Goal: Download file/media

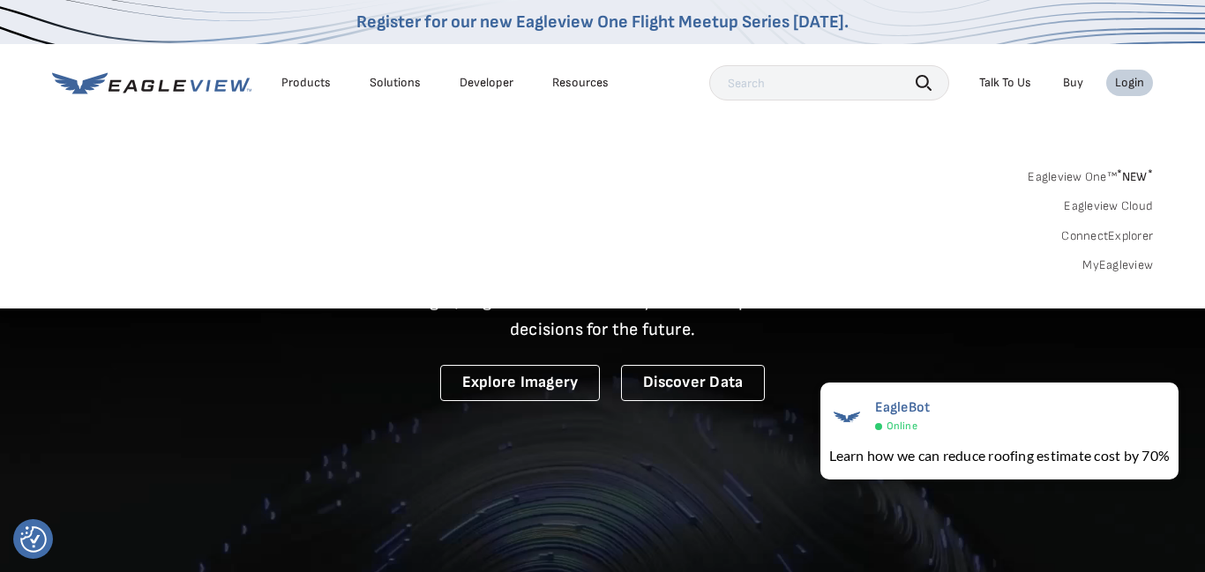
click at [1102, 259] on link "MyEagleview" at bounding box center [1117, 266] width 71 height 16
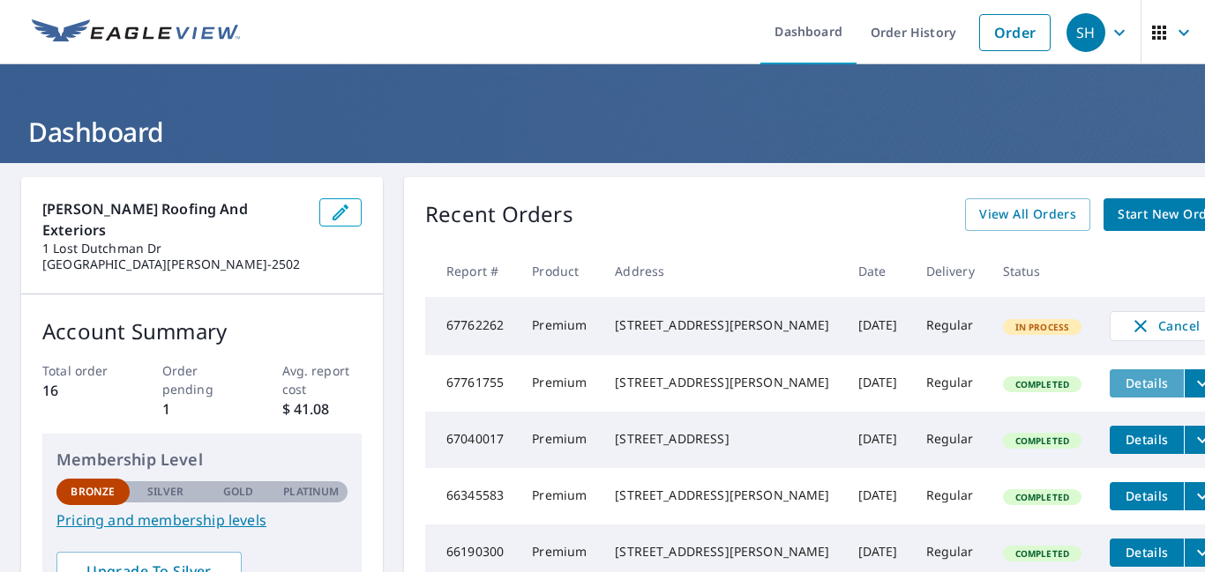
click at [1109, 397] on button "Details" at bounding box center [1146, 384] width 74 height 28
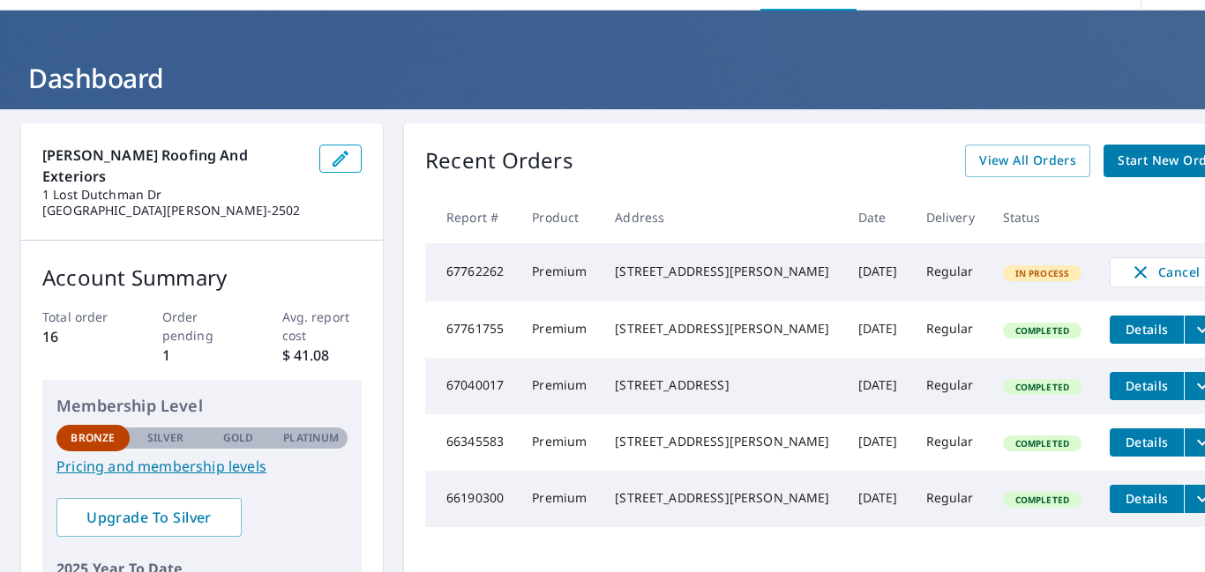
scroll to position [61, 0]
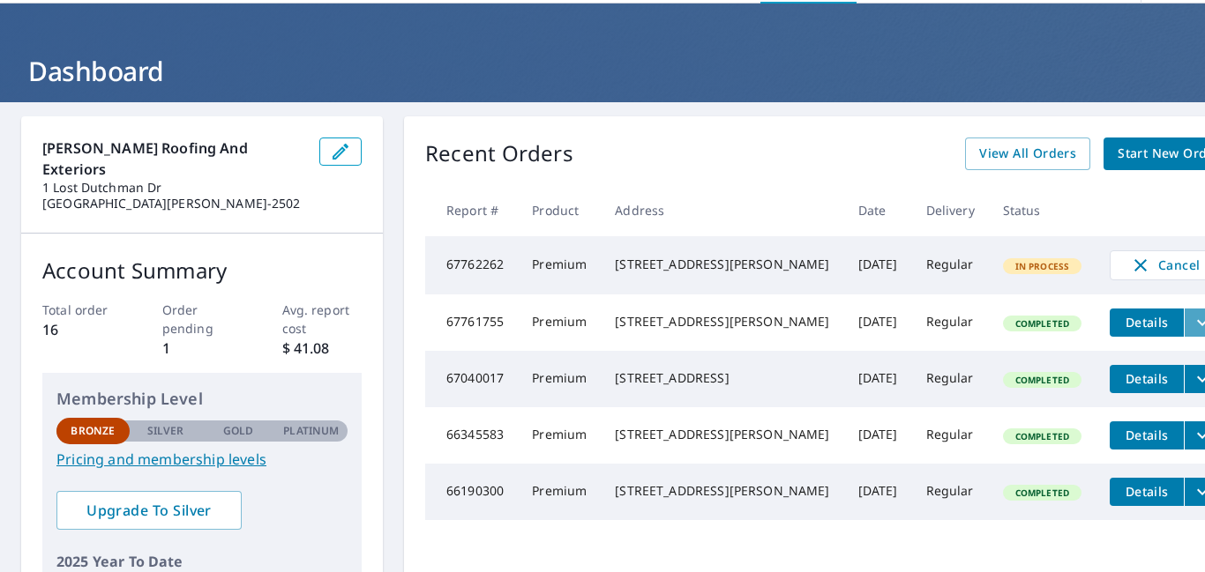
click at [1191, 333] on icon "filesDropdownBtn-67761755" at bounding box center [1201, 322] width 21 height 21
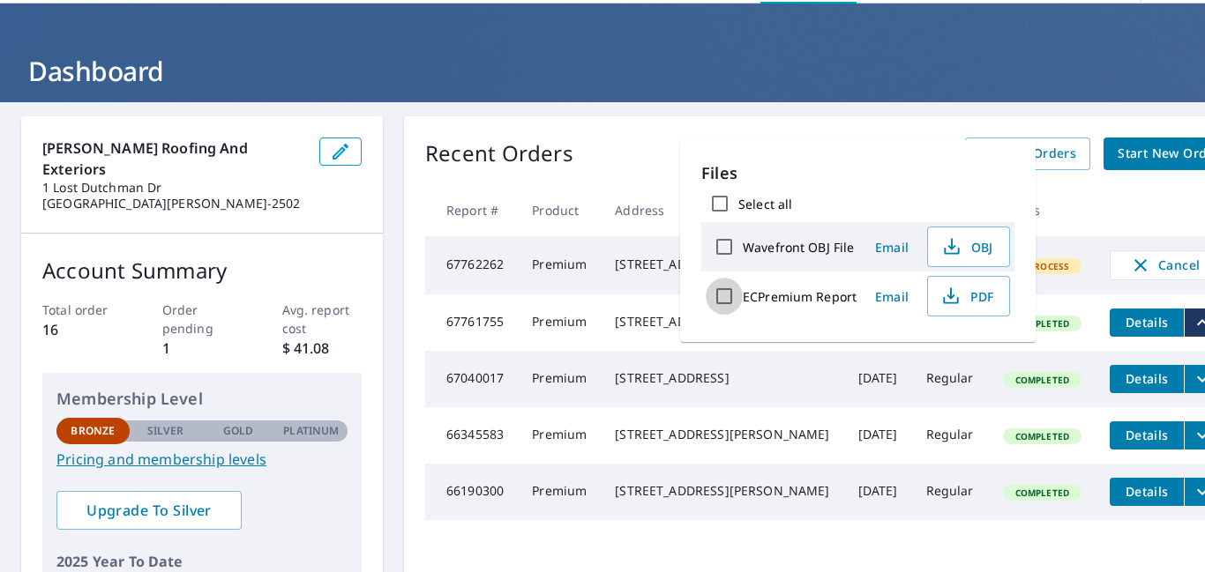
click at [721, 305] on input "ECPremium Report" at bounding box center [724, 296] width 37 height 37
checkbox input "true"
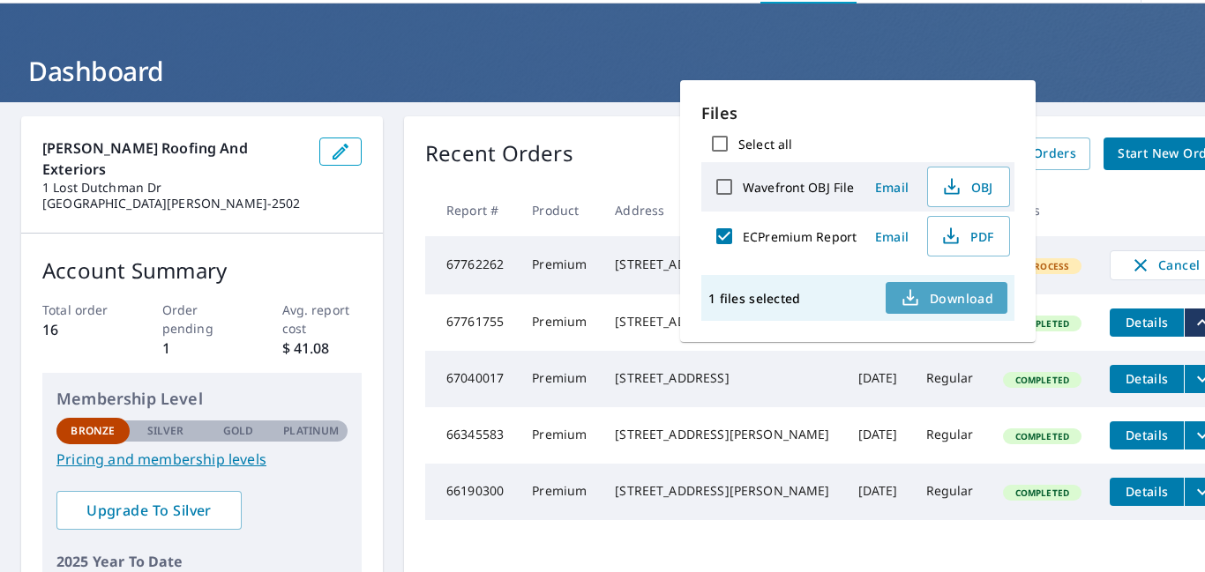
click at [931, 303] on span "Download" at bounding box center [946, 298] width 93 height 21
click at [1131, 85] on h1 "Dashboard" at bounding box center [602, 71] width 1162 height 36
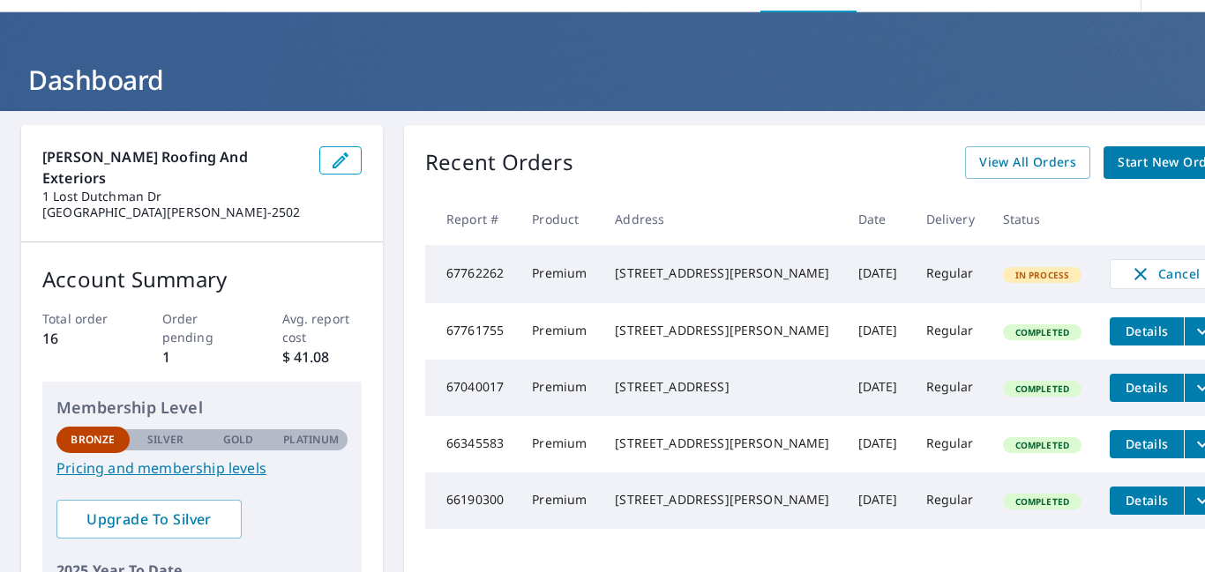
scroll to position [54, 0]
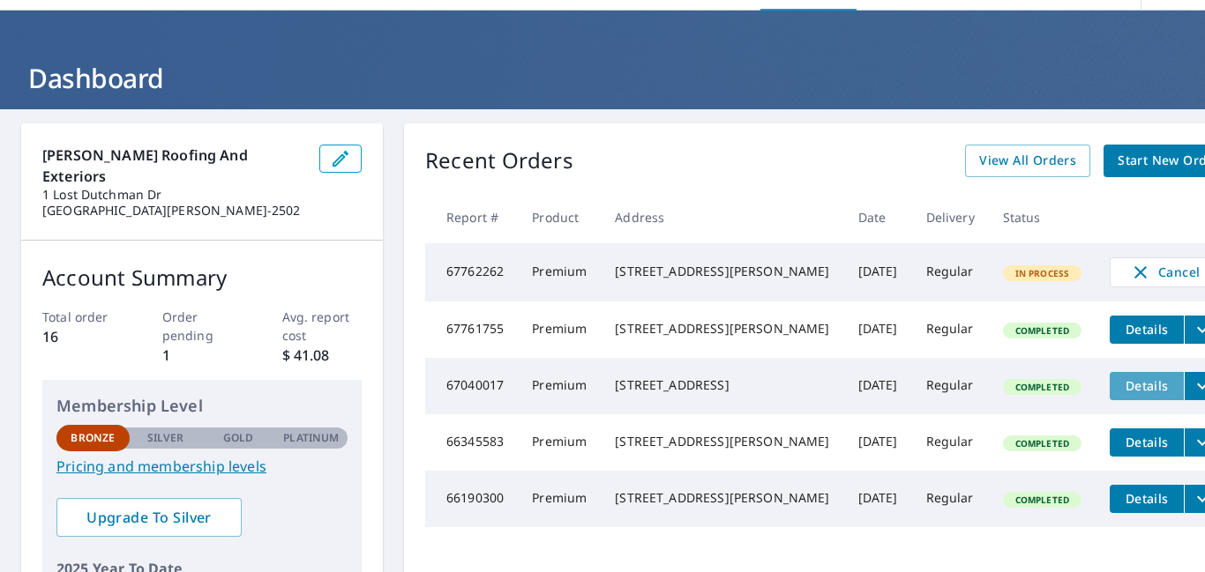
click at [1120, 394] on span "Details" at bounding box center [1146, 385] width 53 height 17
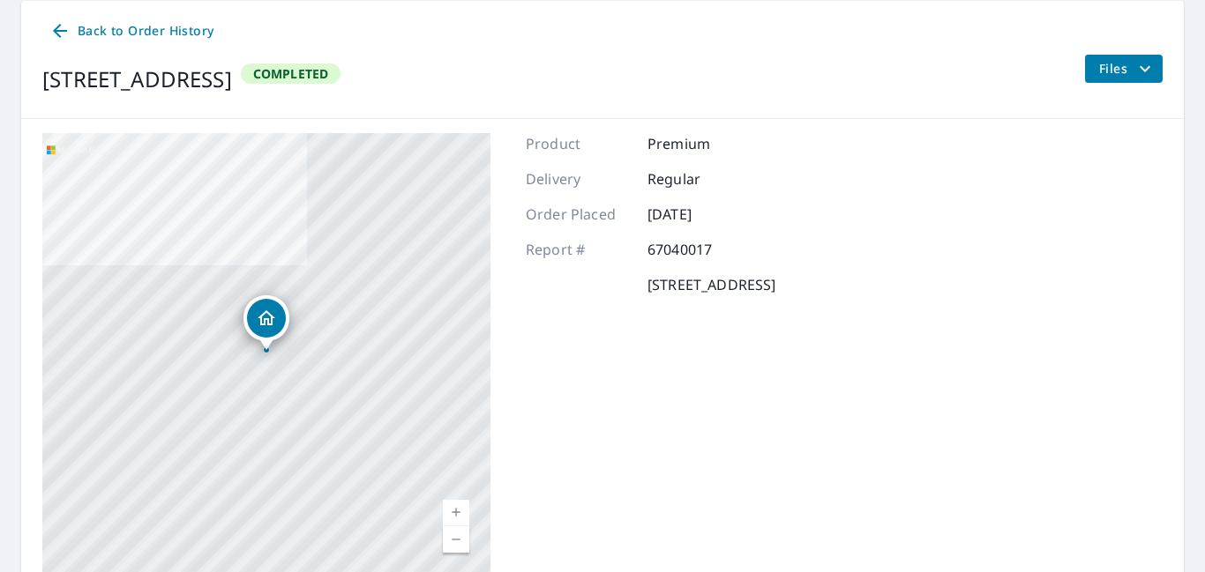
scroll to position [144, 0]
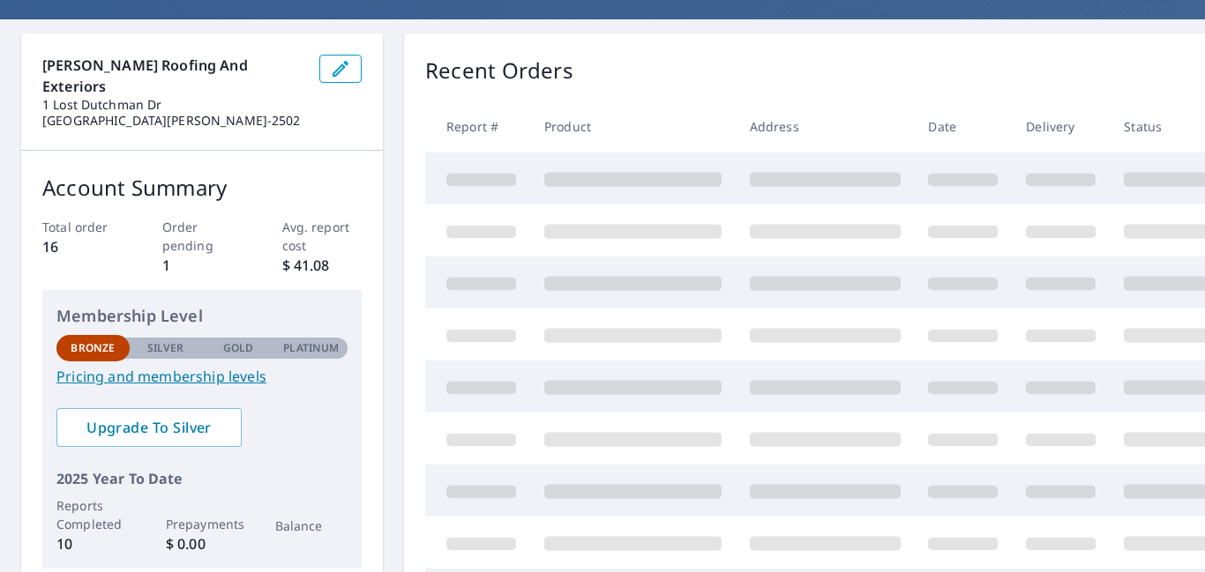
scroll to position [144, 0]
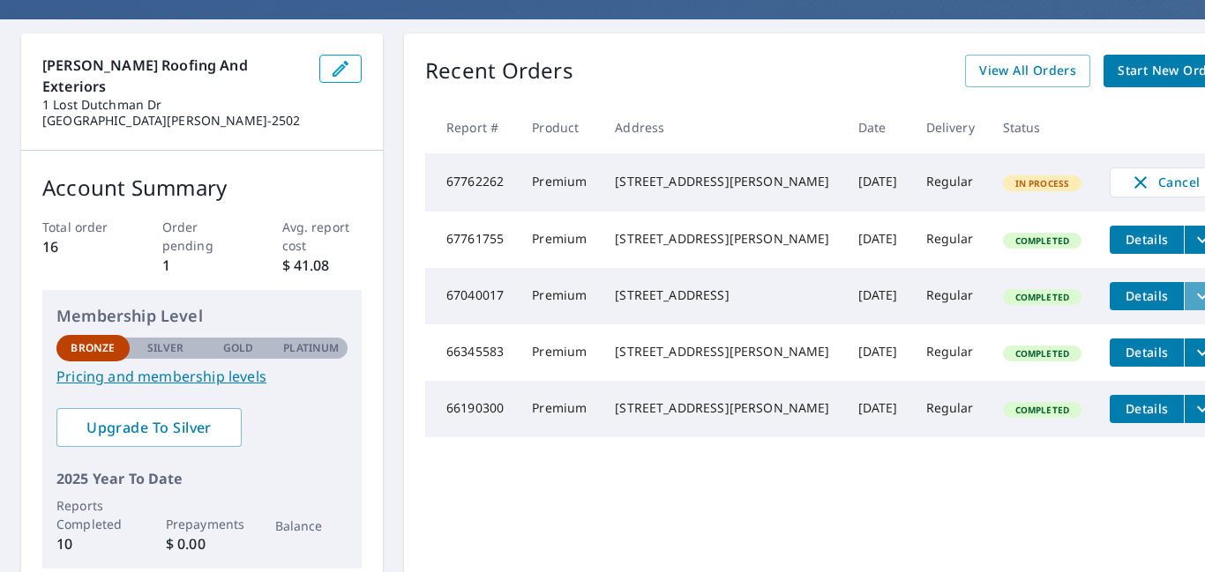
click at [1191, 307] on icon "filesDropdownBtn-67040017" at bounding box center [1201, 296] width 21 height 21
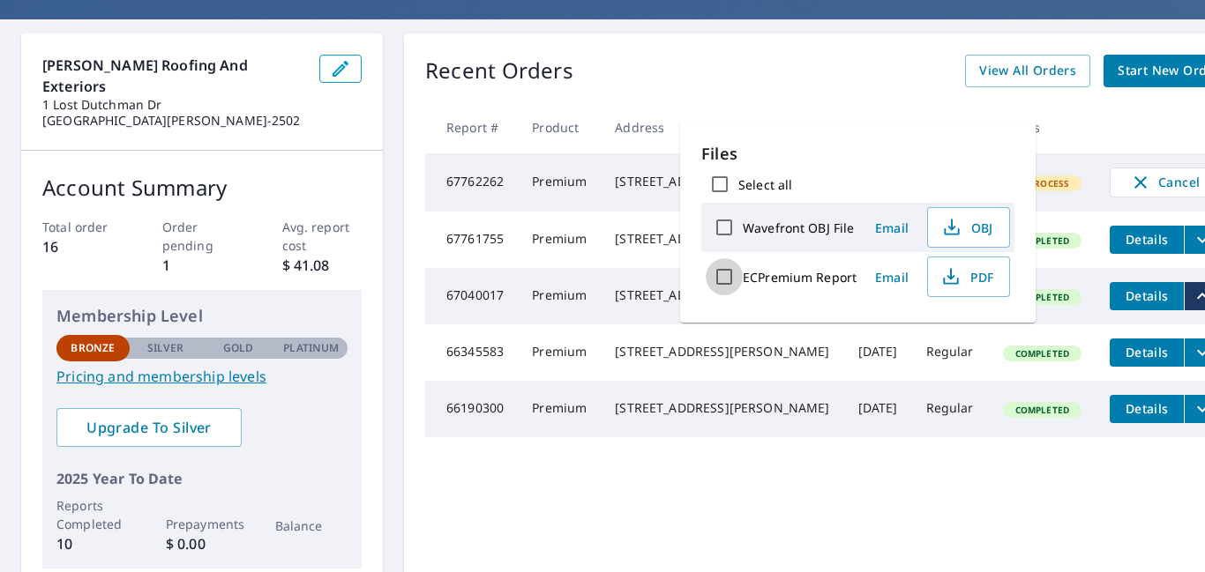
click at [725, 272] on input "ECPremium Report" at bounding box center [724, 276] width 37 height 37
checkbox input "true"
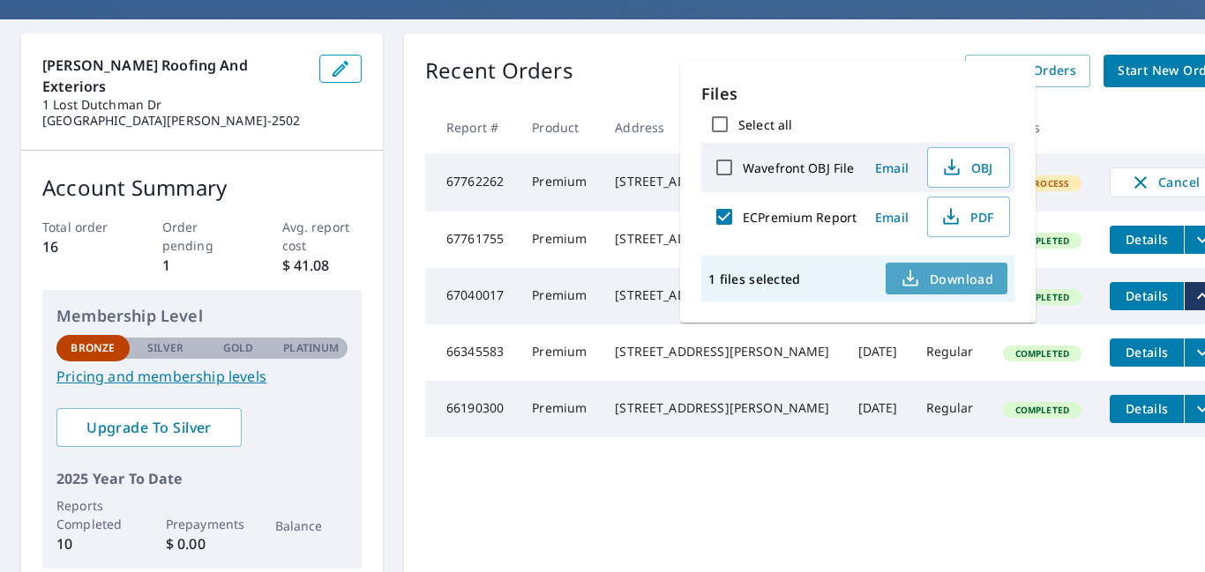
click at [956, 273] on span "Download" at bounding box center [946, 278] width 93 height 21
click at [636, 63] on div "Recent Orders View All Orders Start New Order" at bounding box center [829, 71] width 809 height 33
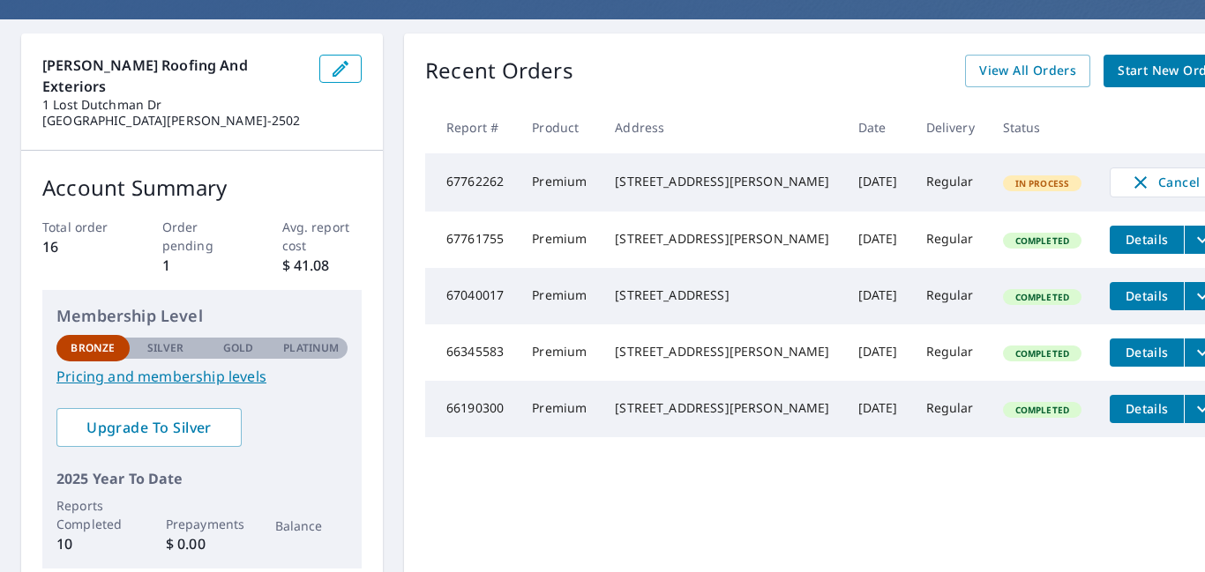
click at [672, 190] on div "2725 Sims Overland, MO 63114" at bounding box center [722, 182] width 214 height 18
click at [1005, 185] on span "In Process" at bounding box center [1043, 183] width 76 height 12
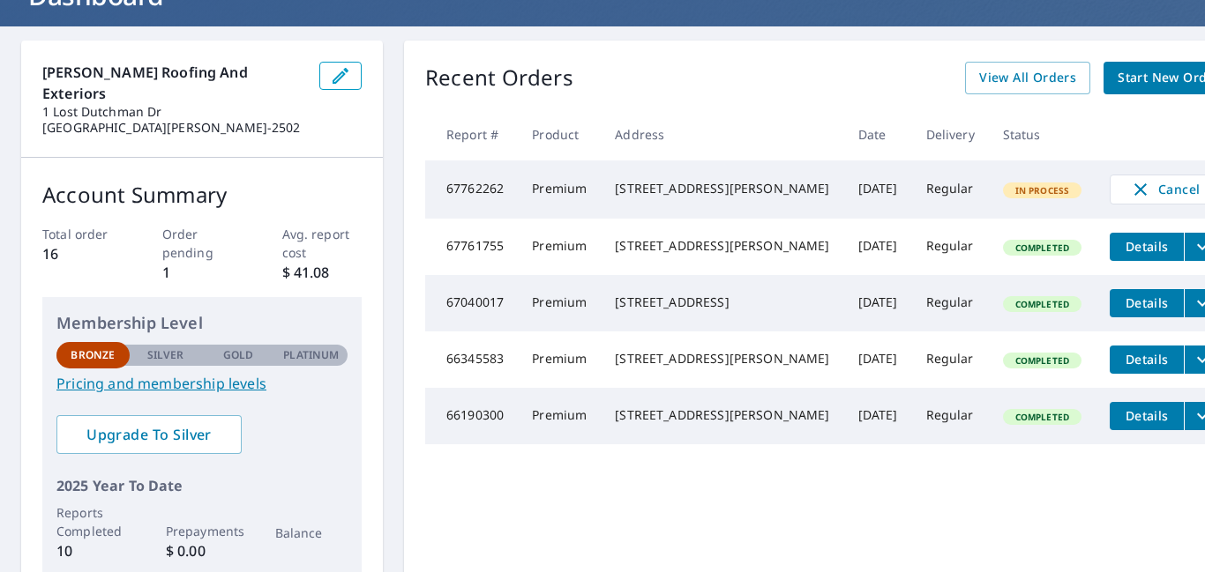
scroll to position [135, 0]
